Goal: Task Accomplishment & Management: Manage account settings

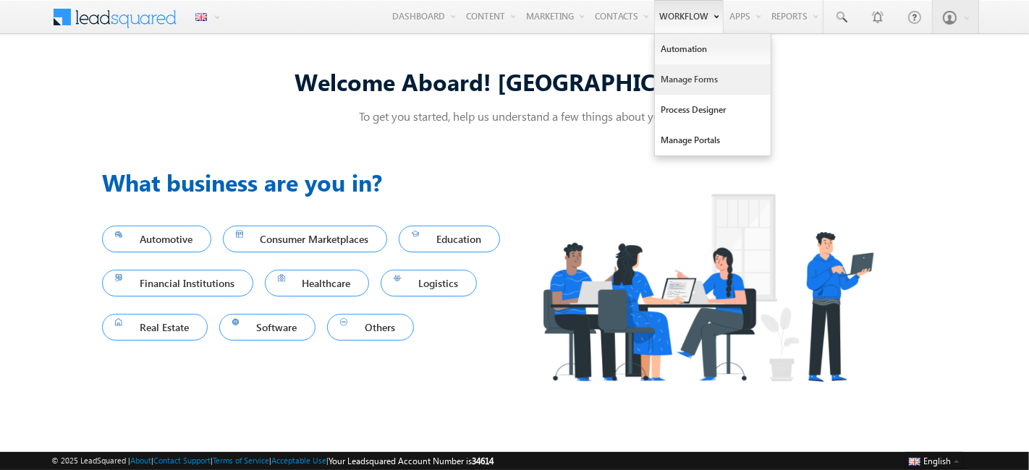
click at [688, 78] on link "Manage Forms" at bounding box center [713, 79] width 116 height 30
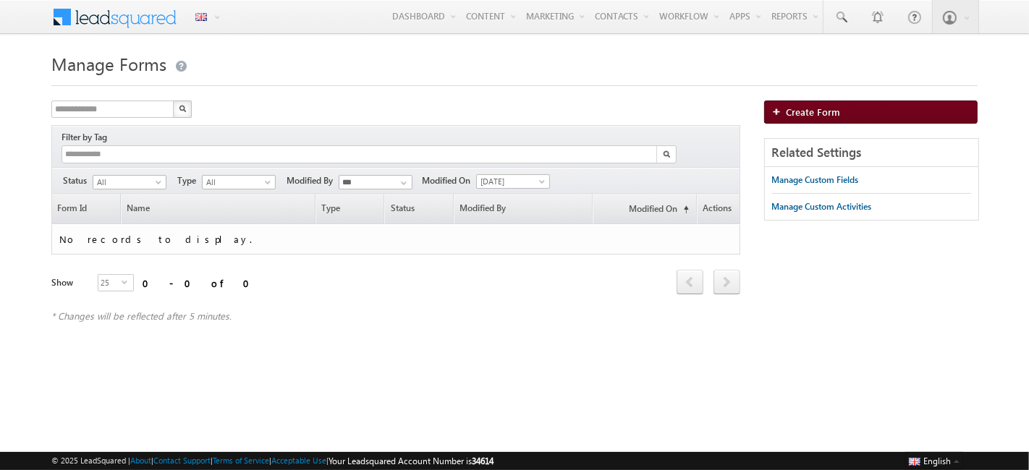
click at [819, 119] on link "Create Form" at bounding box center [870, 112] width 213 height 23
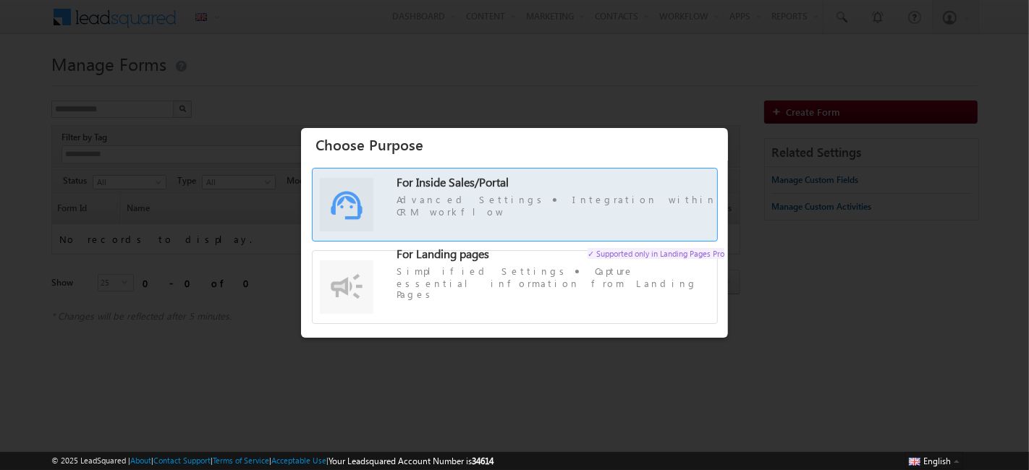
click at [550, 192] on span "For Inside Sales/Portal Advanced Settings Integration within CRM workflow" at bounding box center [561, 198] width 328 height 42
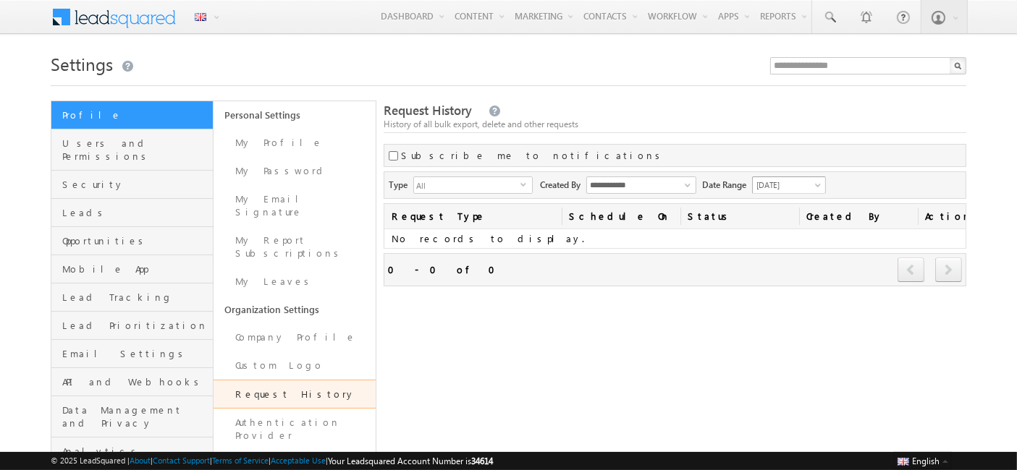
click at [767, 182] on span "[DATE]" at bounding box center [787, 185] width 69 height 13
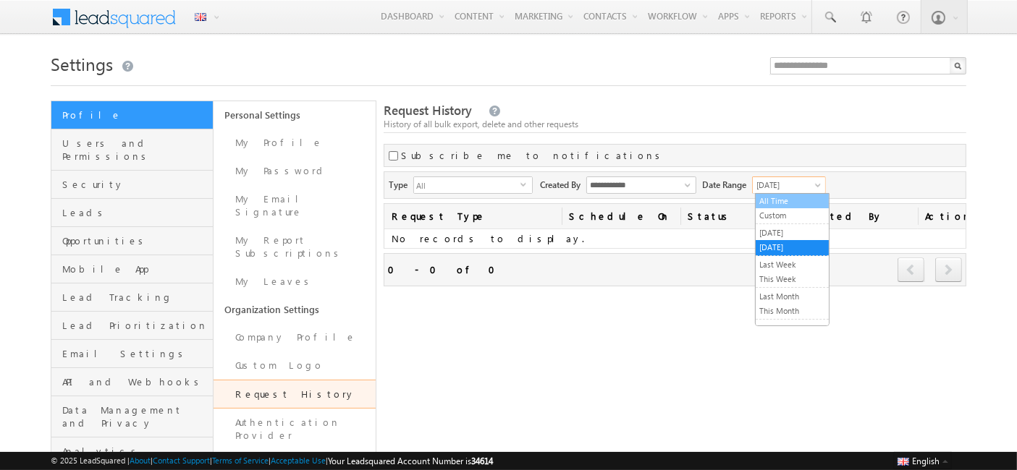
click at [773, 200] on link "All Time" at bounding box center [791, 201] width 73 height 13
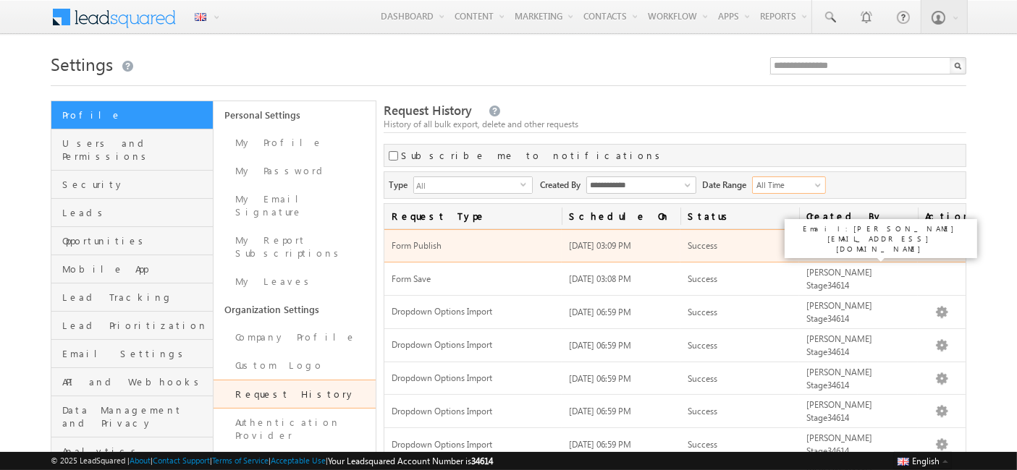
click at [871, 242] on span "[PERSON_NAME] Stage34614" at bounding box center [839, 246] width 66 height 24
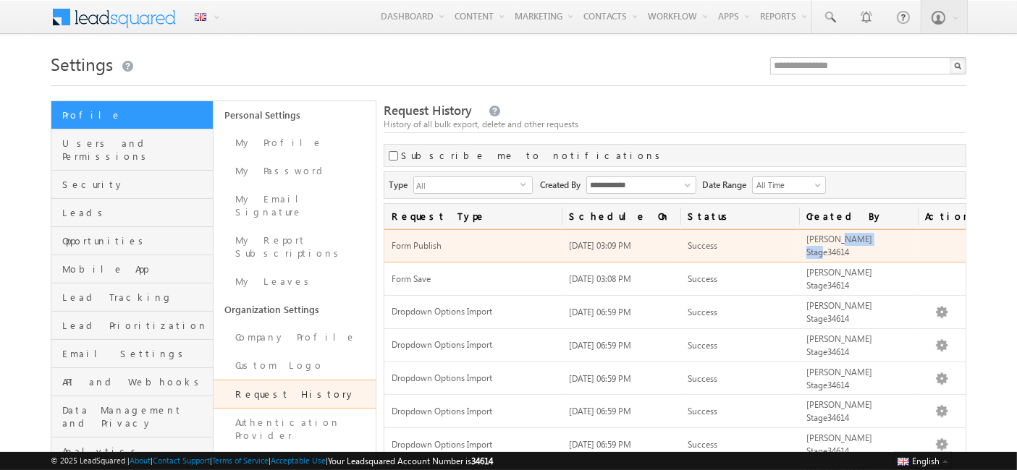
click at [871, 242] on span "[PERSON_NAME] Stage34614" at bounding box center [839, 246] width 66 height 24
click at [609, 243] on span "06/02/2025 03:09 PM" at bounding box center [600, 245] width 62 height 11
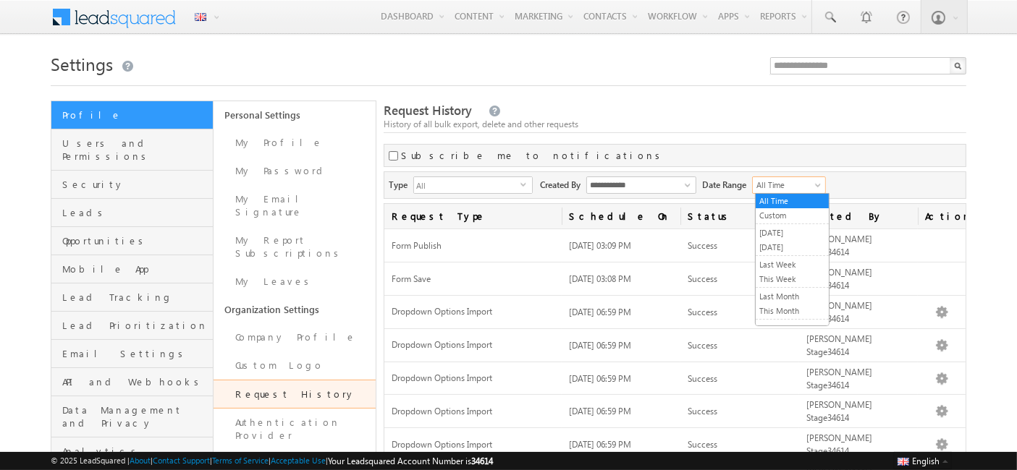
click at [794, 190] on link "All Time" at bounding box center [789, 185] width 74 height 17
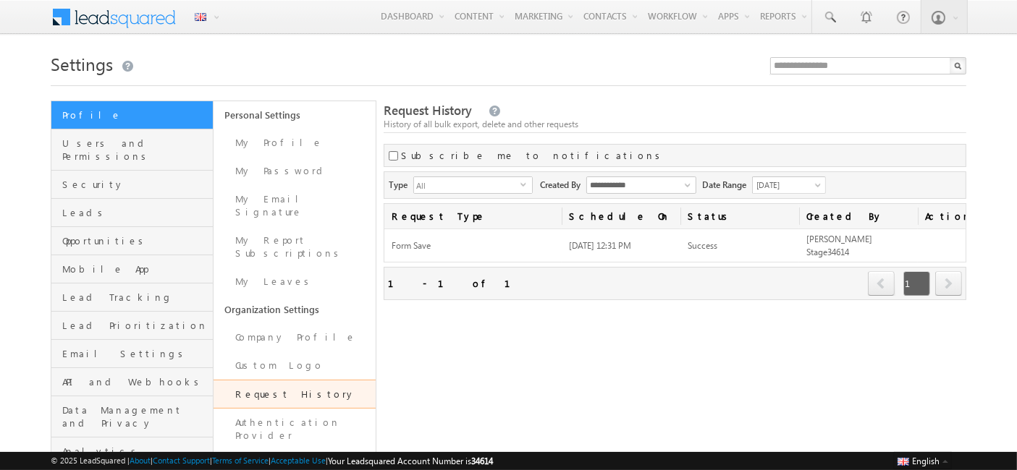
click at [637, 133] on div "**********" at bounding box center [675, 351] width 583 height 501
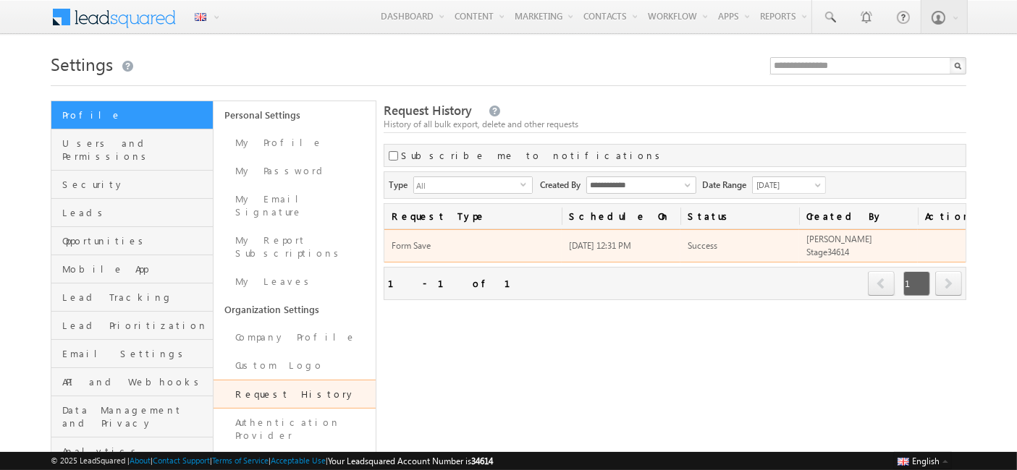
click at [695, 240] on span "Success" at bounding box center [702, 245] width 30 height 11
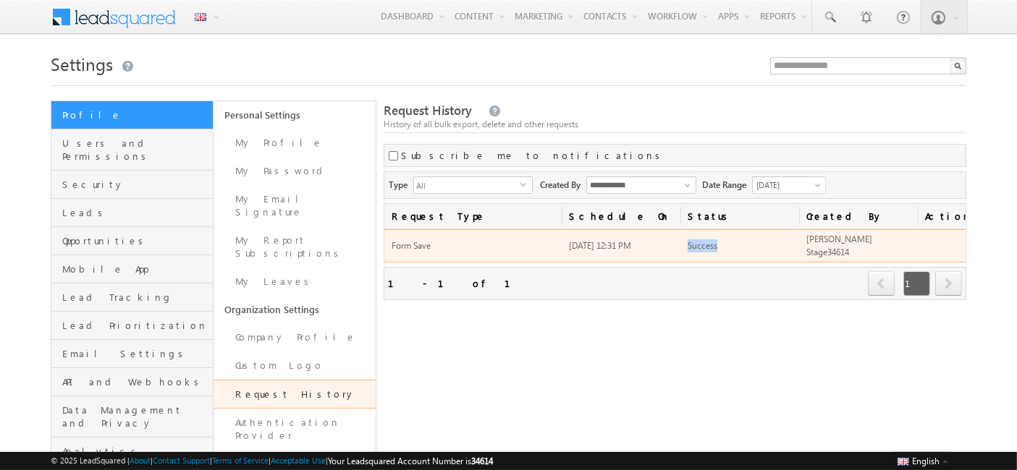
click at [695, 240] on span "Success" at bounding box center [702, 245] width 30 height 11
